Goal: Answer question/provide support: Share knowledge or assist other users

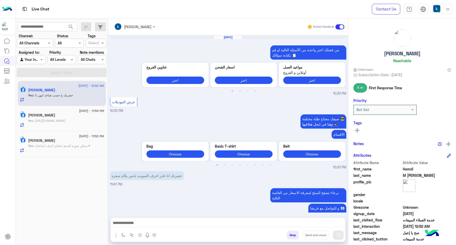
scroll to position [400, 0]
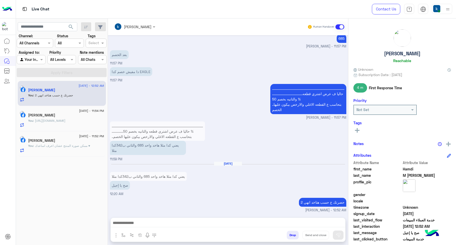
click at [290, 235] on button "Drop" at bounding box center [293, 234] width 12 height 9
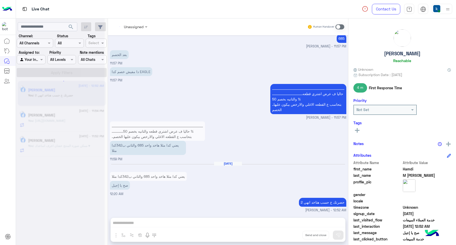
scroll to position [409, 0]
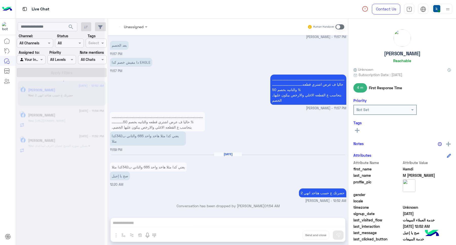
click at [290, 235] on div "Unassigned Human Handover [DATE] من فضلك اختر واحدة من الأسئلة التالية او قم بك…" at bounding box center [228, 132] width 240 height 228
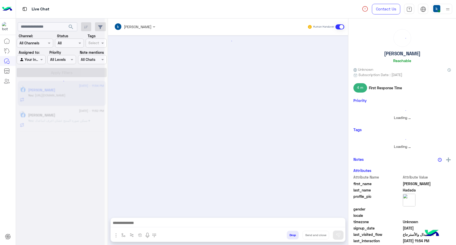
click at [290, 235] on button "Drop" at bounding box center [293, 234] width 12 height 9
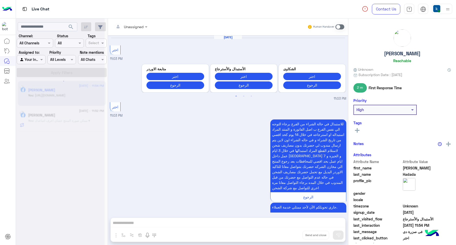
scroll to position [375, 0]
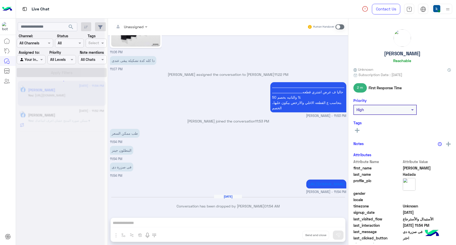
click at [290, 235] on div "Unassigned Human Handover [DATE] اختر 11:03 PM Previous متابعة الاوردر اختر الر…" at bounding box center [228, 132] width 240 height 228
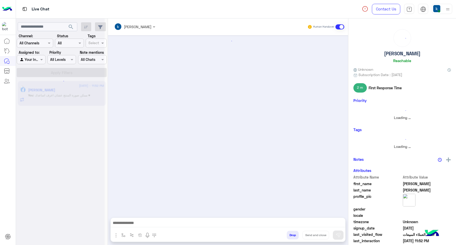
click at [290, 235] on div "[PERSON_NAME] Human Handover Drop Send and close" at bounding box center [228, 132] width 240 height 228
click at [290, 235] on button "Drop" at bounding box center [293, 234] width 12 height 9
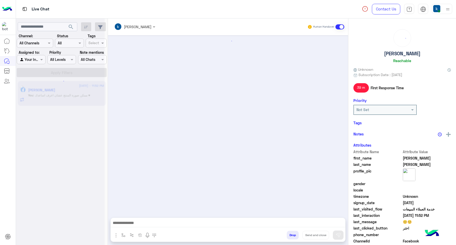
click at [290, 235] on button "Drop" at bounding box center [293, 234] width 12 height 9
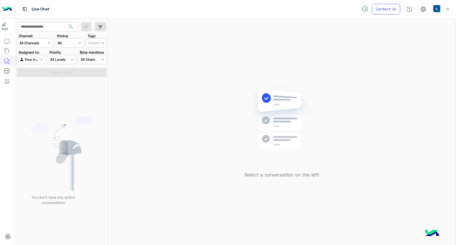
click at [442, 12] on div at bounding box center [442, 9] width 20 height 10
